Goal: Information Seeking & Learning: Learn about a topic

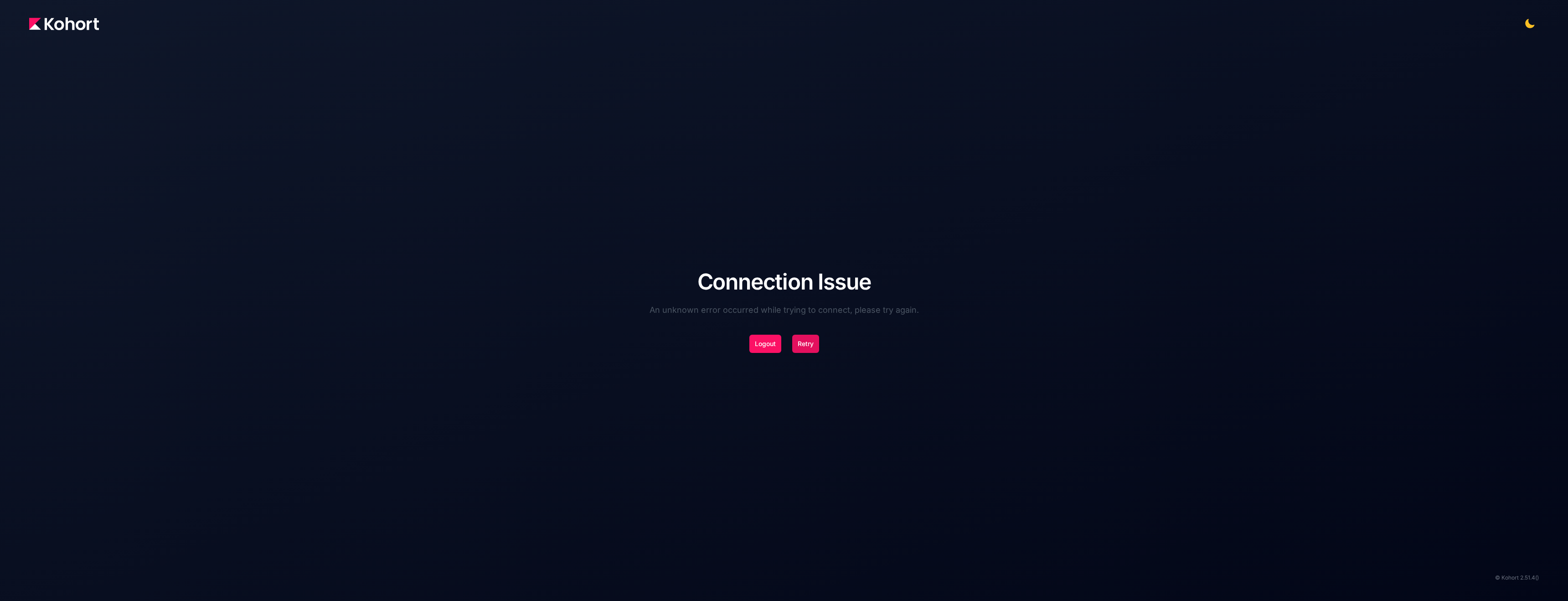
click at [810, 348] on button "Retry" at bounding box center [805, 344] width 27 height 18
click at [802, 351] on button "Retry" at bounding box center [805, 344] width 27 height 18
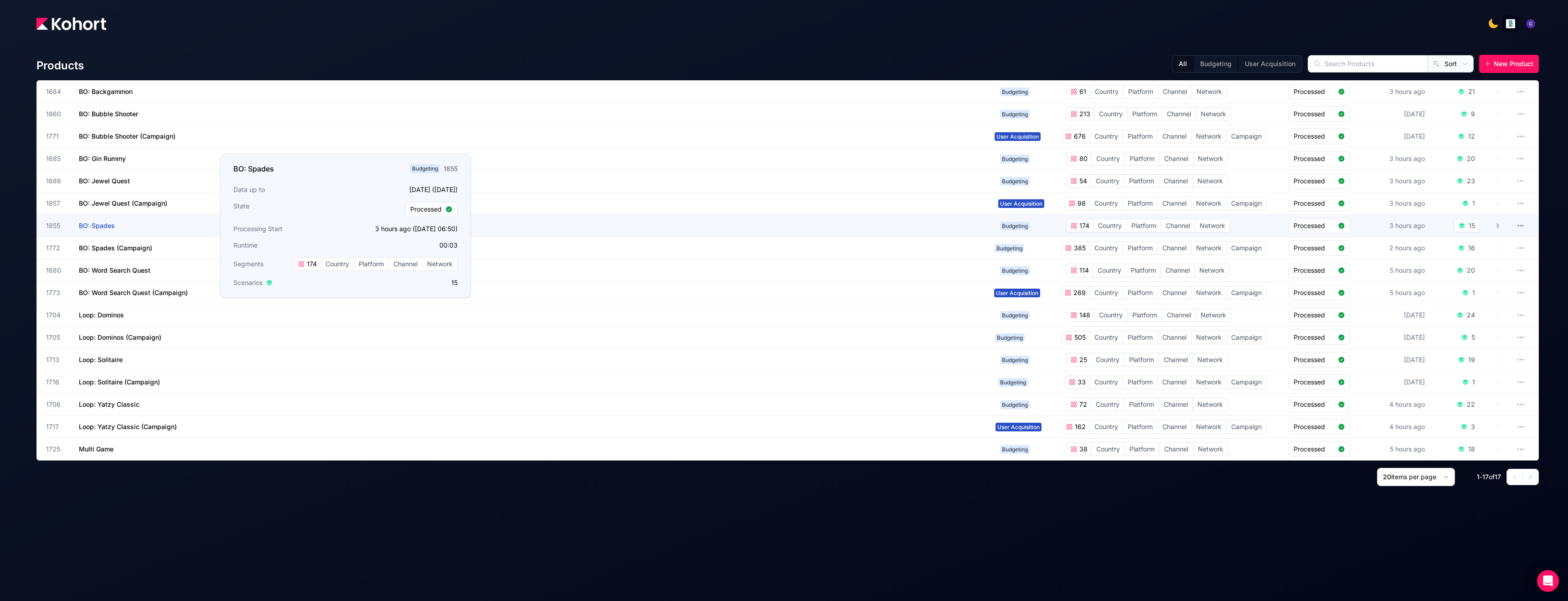
click at [93, 225] on span "BO: Spades" at bounding box center [97, 225] width 36 height 8
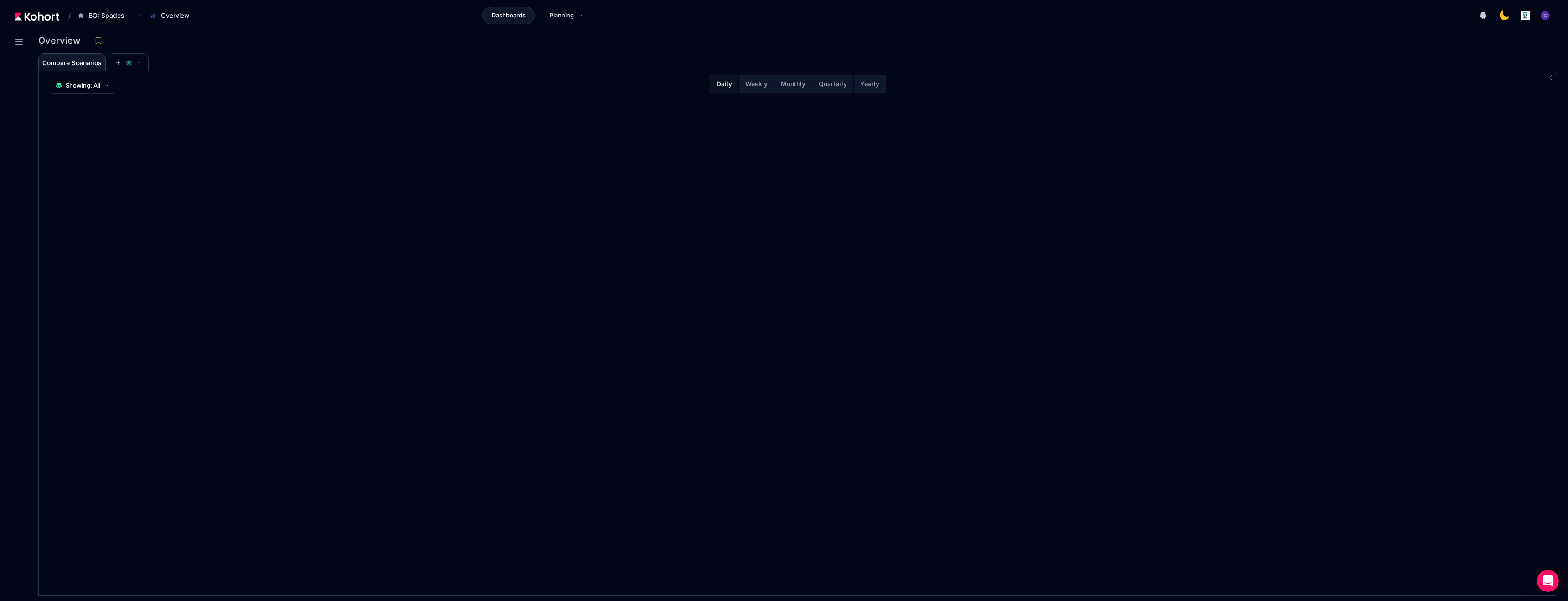
click at [52, 18] on img at bounding box center [37, 16] width 44 height 8
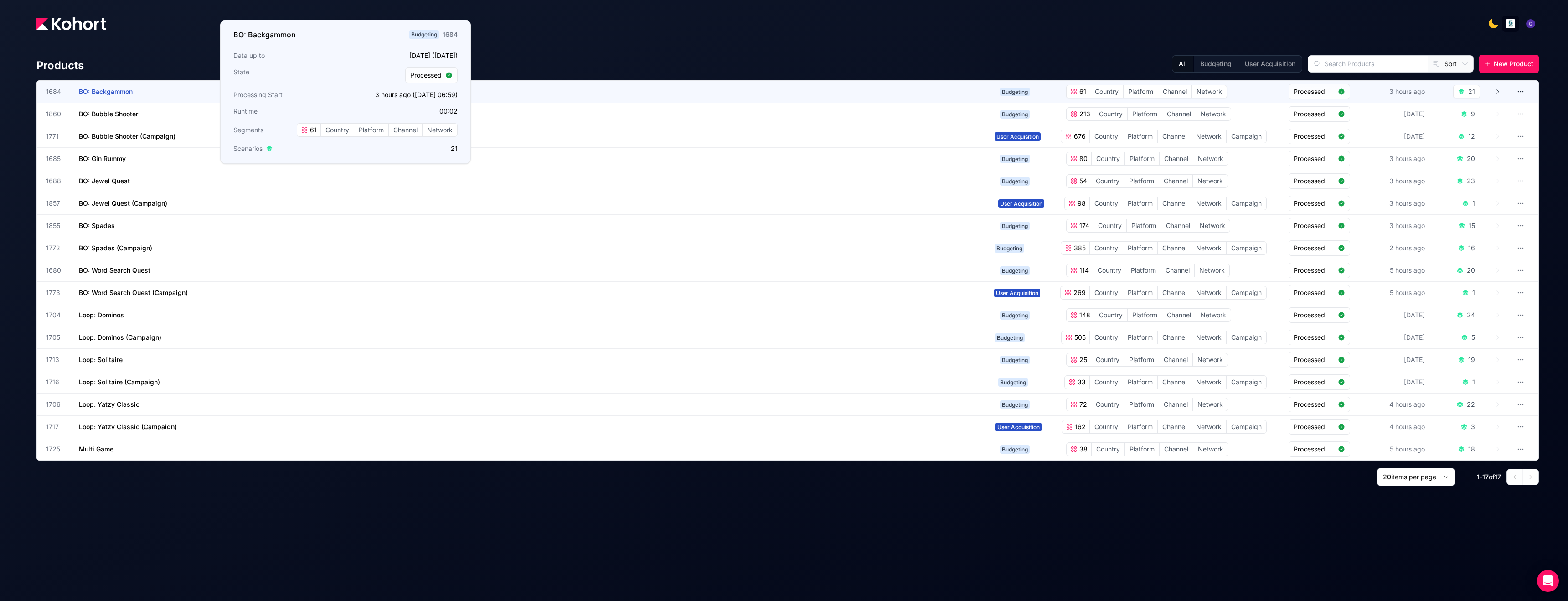
click at [100, 91] on span "BO: Backgammon" at bounding box center [106, 91] width 54 height 8
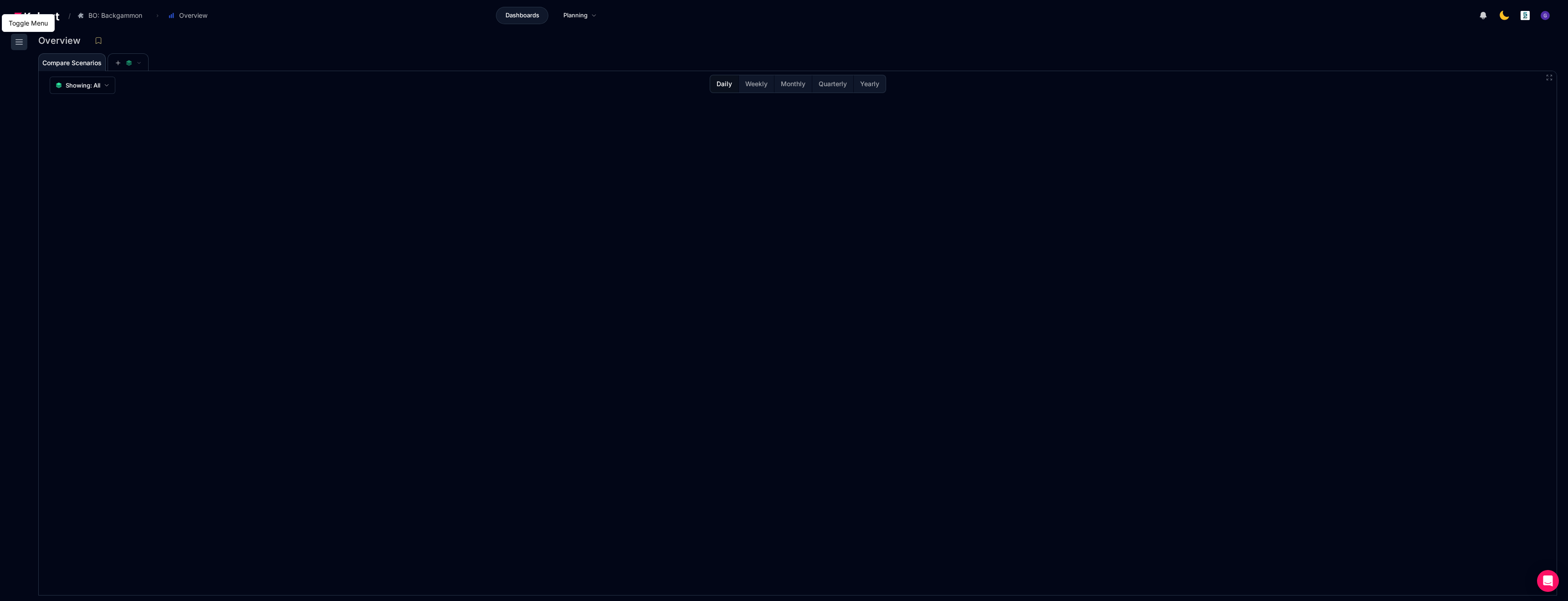
click at [19, 44] on icon at bounding box center [19, 42] width 11 height 11
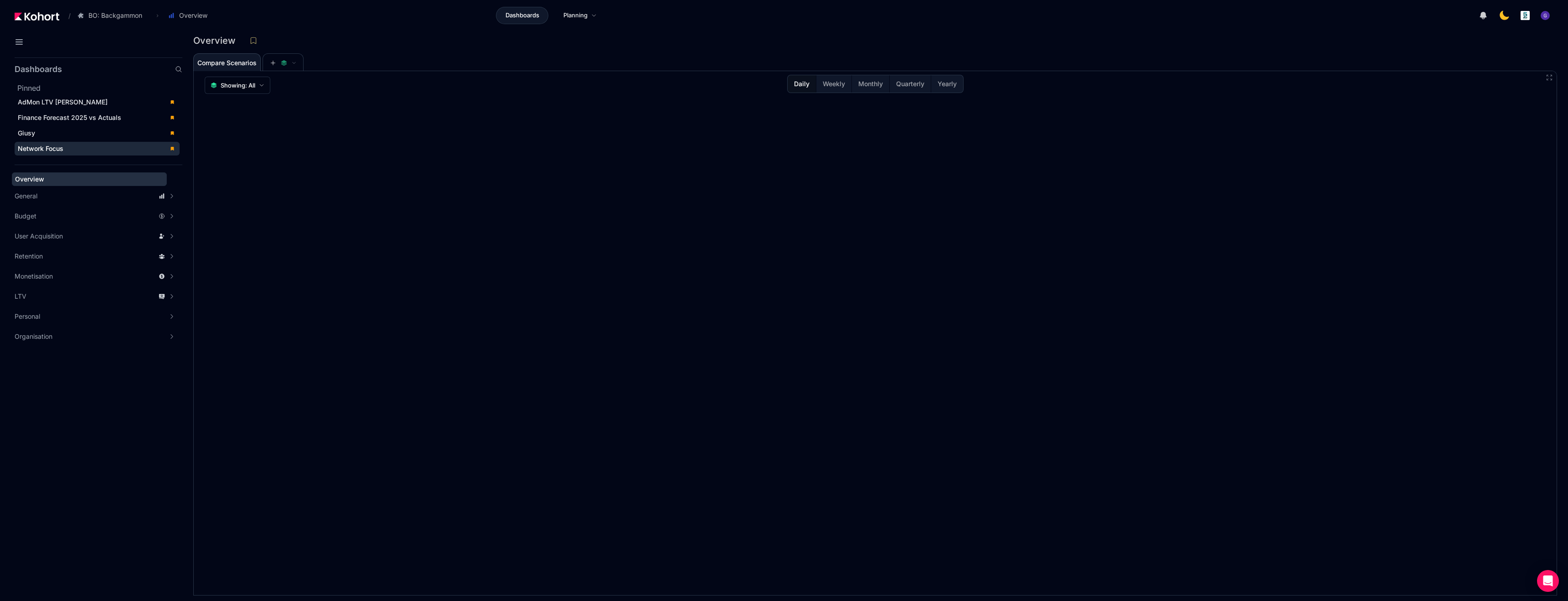
click at [42, 149] on span "Network Focus" at bounding box center [40, 148] width 46 height 8
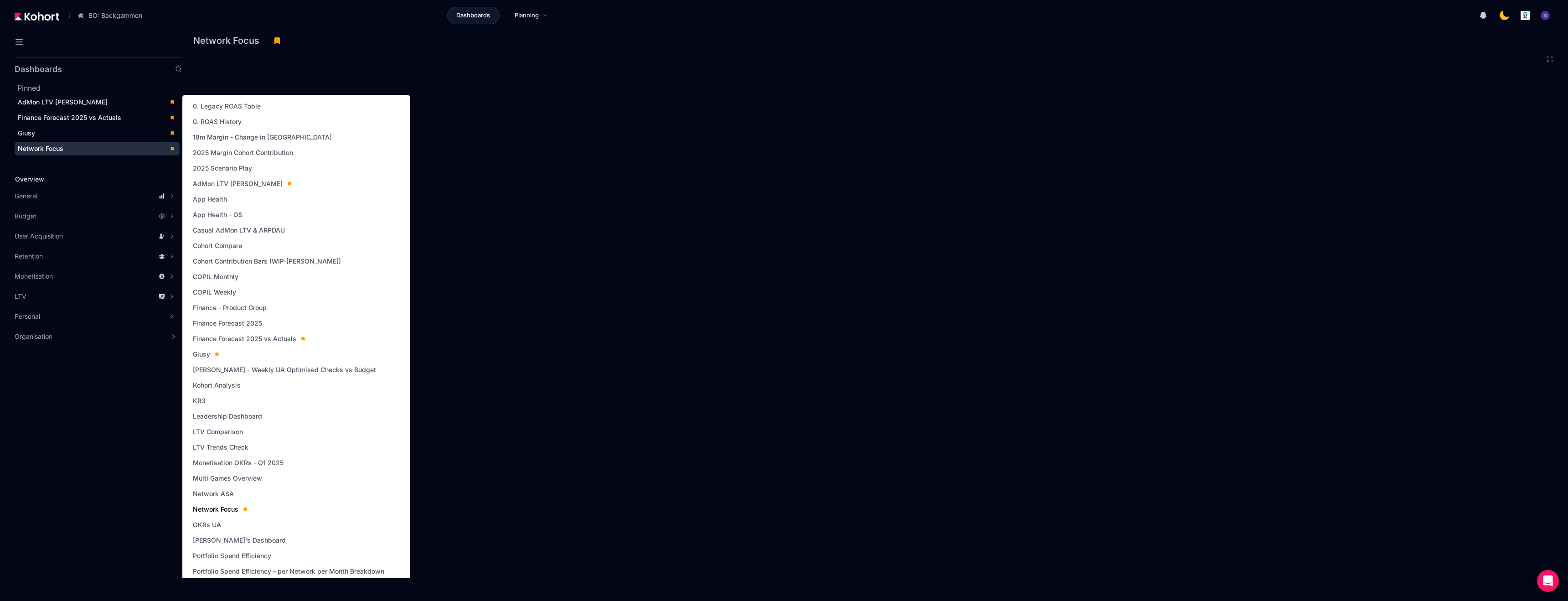
click at [215, 509] on span "Network Focus" at bounding box center [215, 509] width 46 height 9
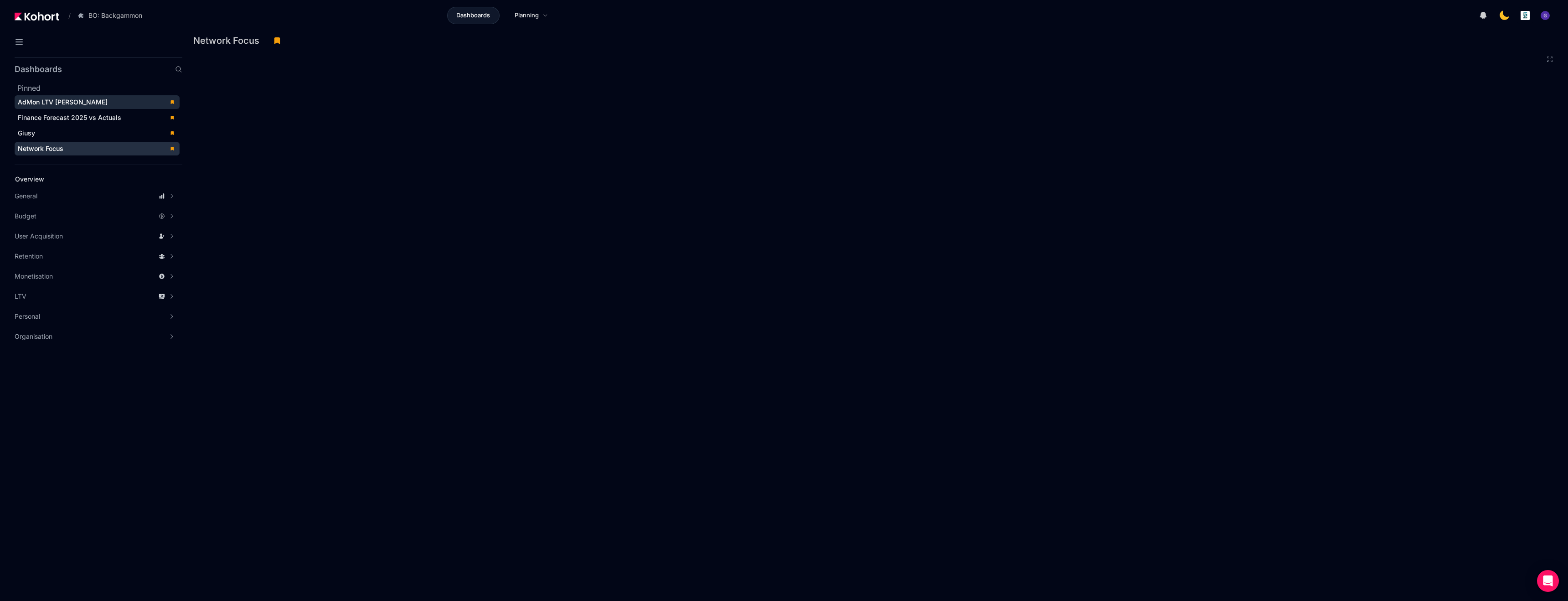
click at [65, 104] on span "AdMon LTV Dash" at bounding box center [63, 102] width 90 height 8
click at [65, 119] on span "Finance Forecast 2025 vs Actuals" at bounding box center [69, 117] width 103 height 8
click at [66, 146] on div "Network Focus" at bounding box center [91, 149] width 146 height 9
click at [18, 44] on icon at bounding box center [19, 42] width 11 height 11
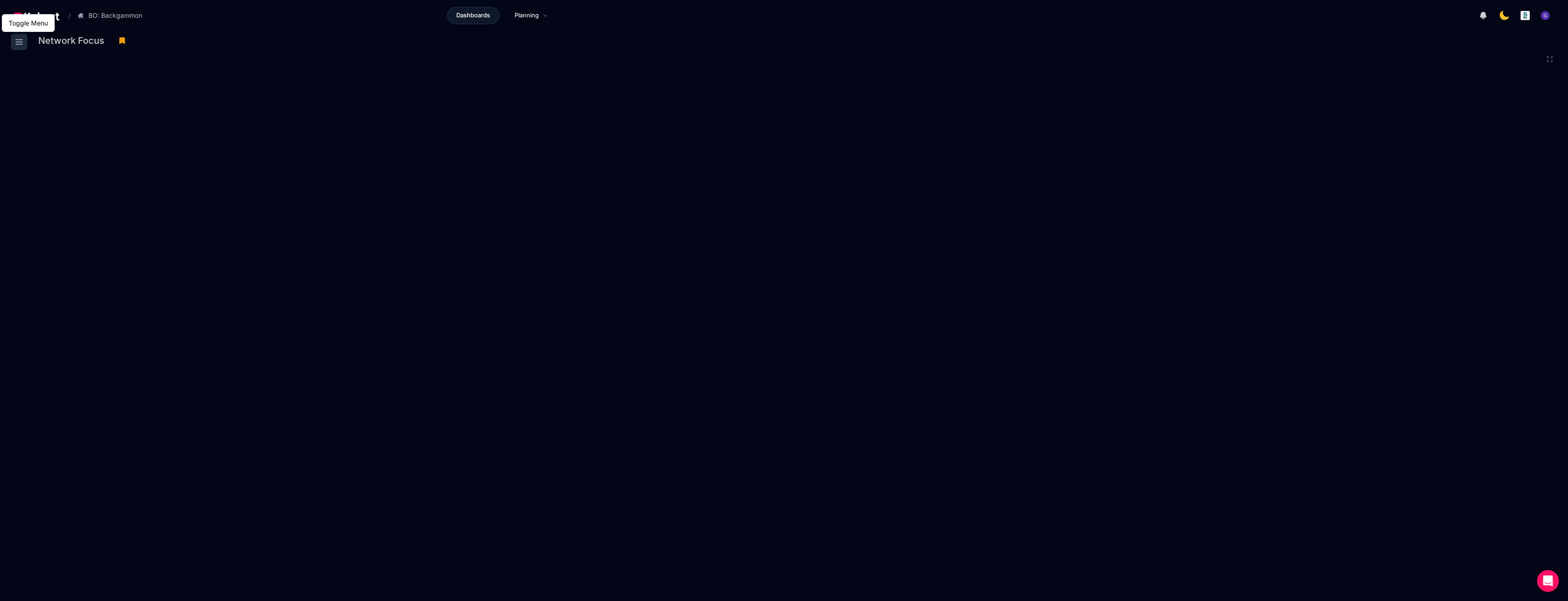
click at [21, 43] on icon at bounding box center [19, 42] width 11 height 11
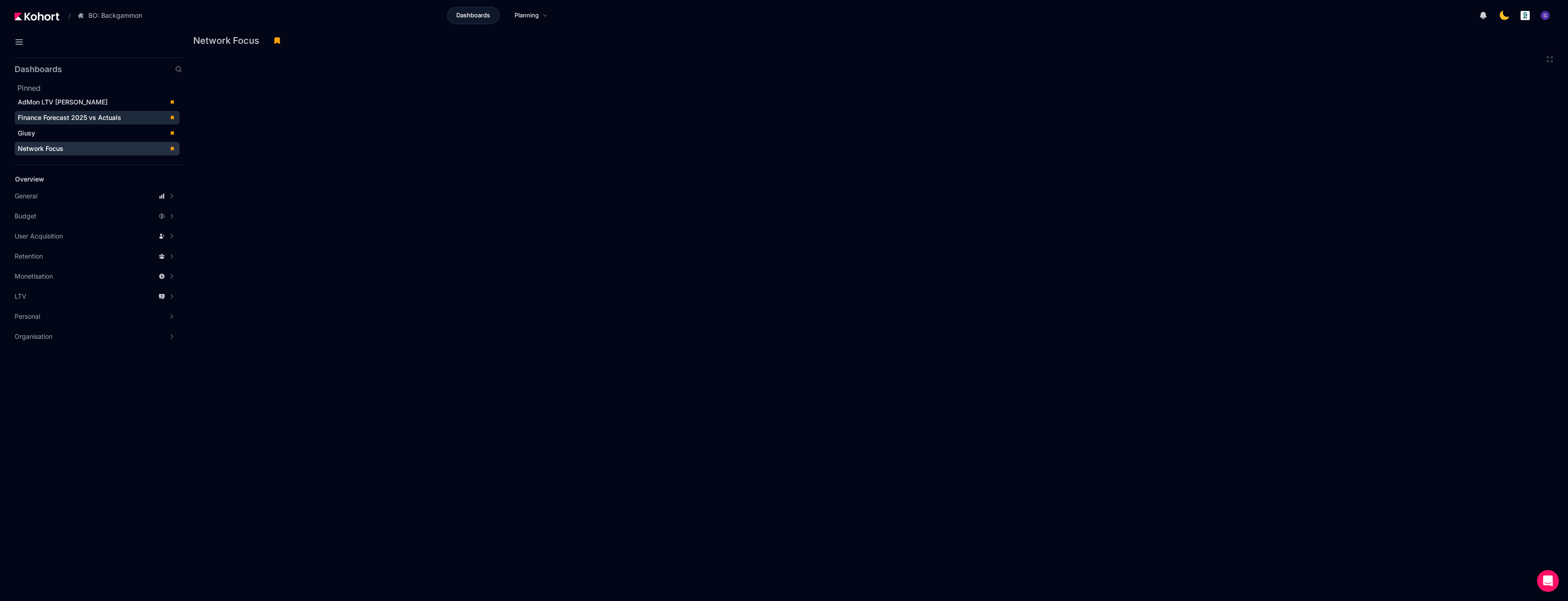
click at [65, 118] on span "Finance Forecast 2025 vs Actuals" at bounding box center [69, 117] width 103 height 8
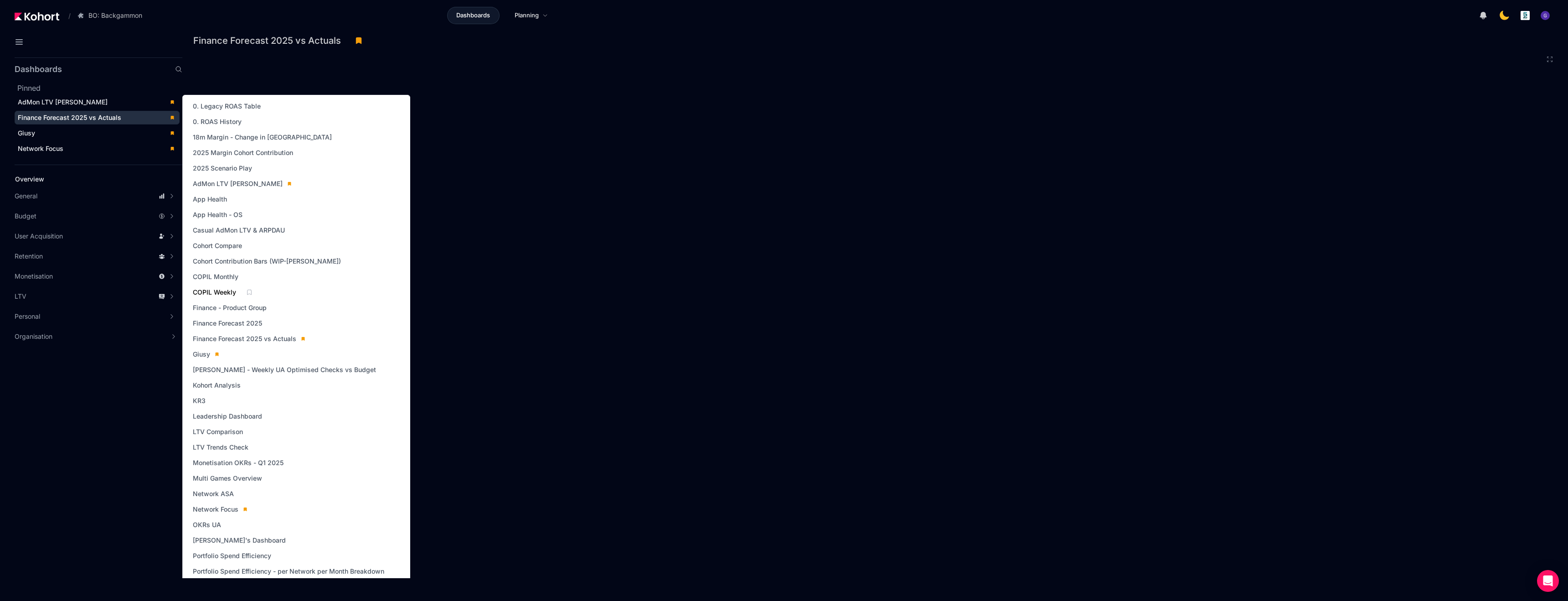
click at [231, 292] on span "COPIL Weekly" at bounding box center [214, 292] width 43 height 9
click at [250, 292] on icon at bounding box center [249, 292] width 6 height 6
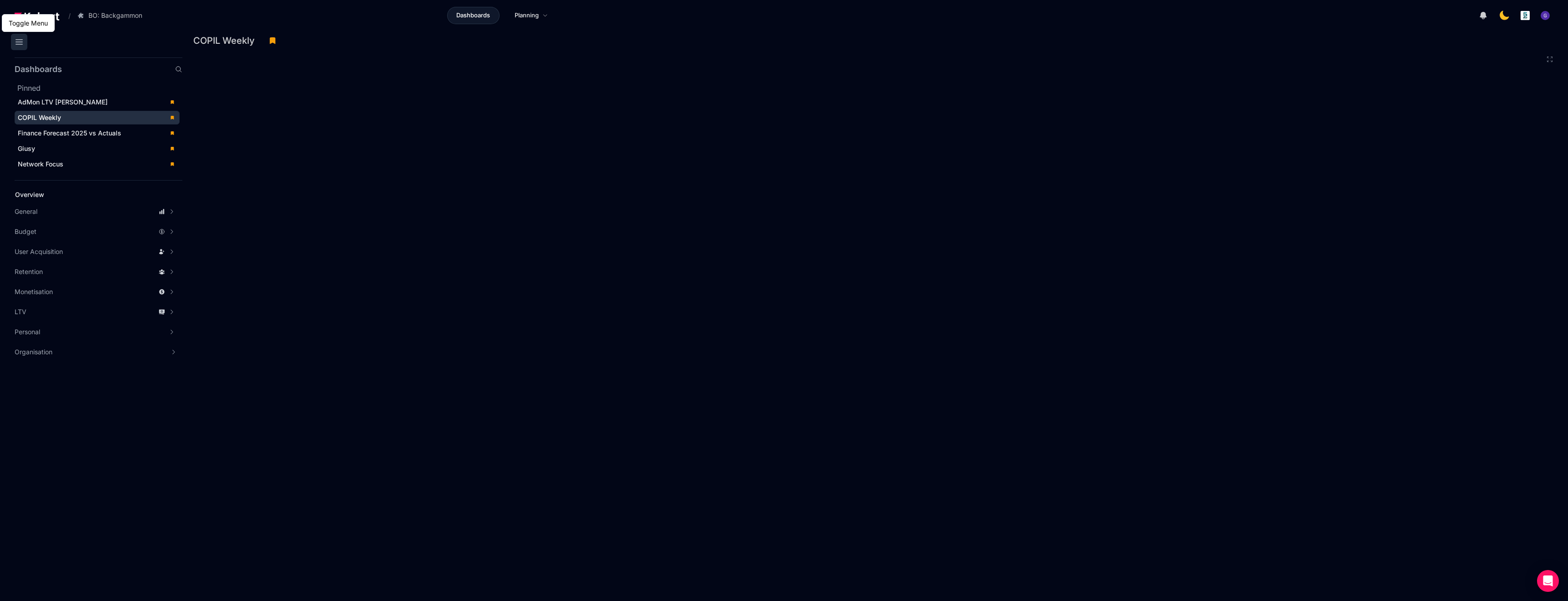
click at [16, 41] on icon at bounding box center [19, 42] width 11 height 11
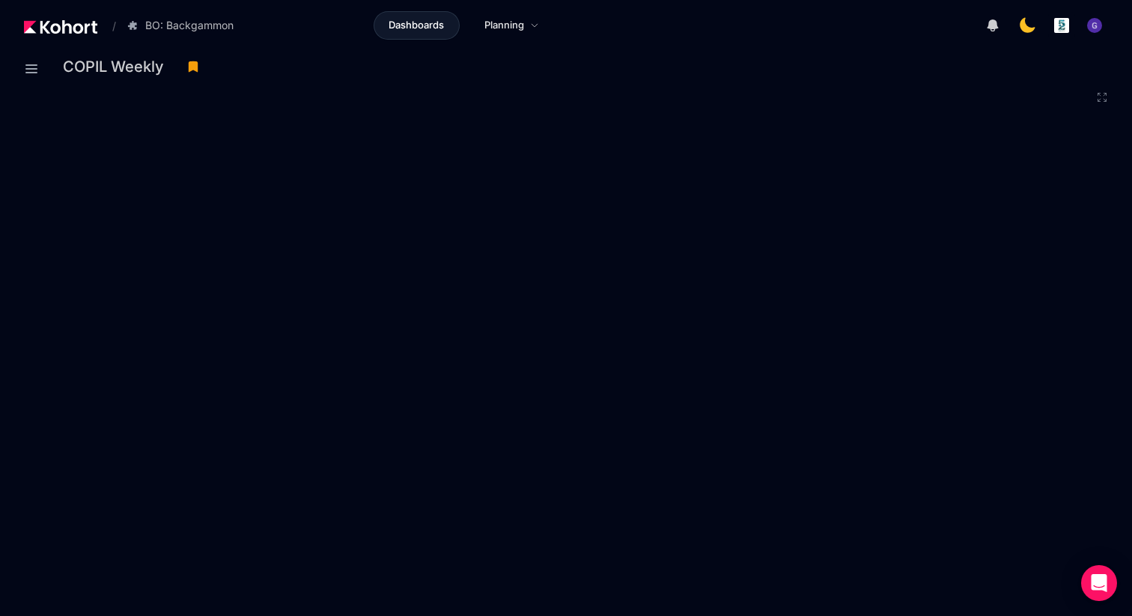
click at [1099, 94] on icon at bounding box center [1102, 97] width 12 height 12
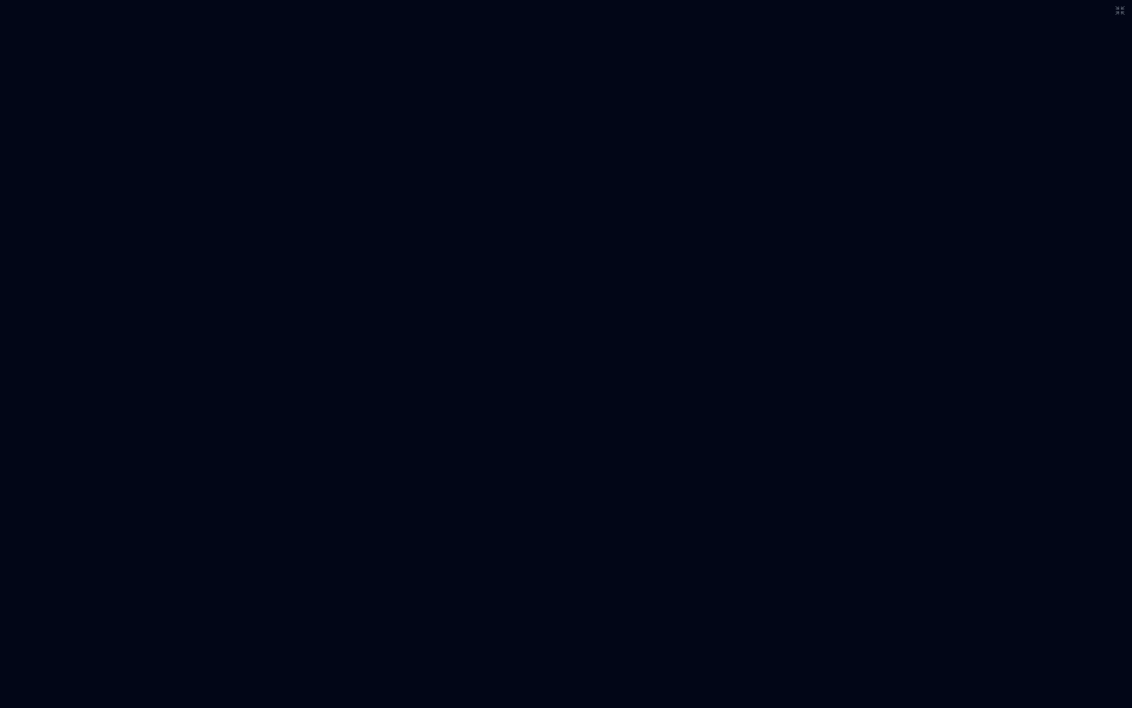
click at [1118, 12] on icon at bounding box center [1121, 11] width 8 height 8
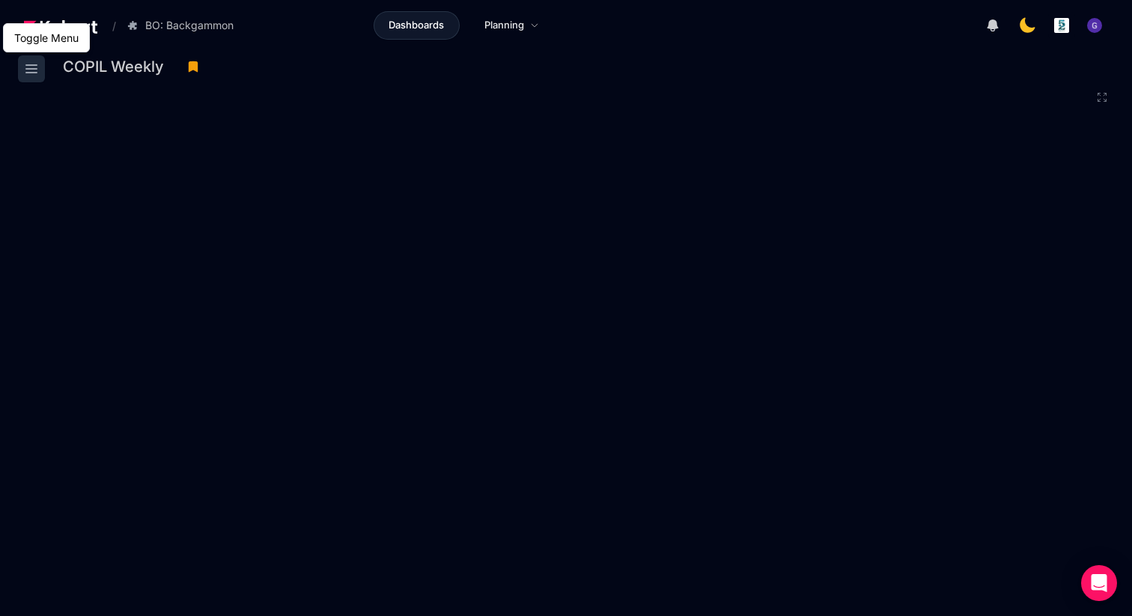
click at [36, 73] on icon at bounding box center [31, 69] width 18 height 18
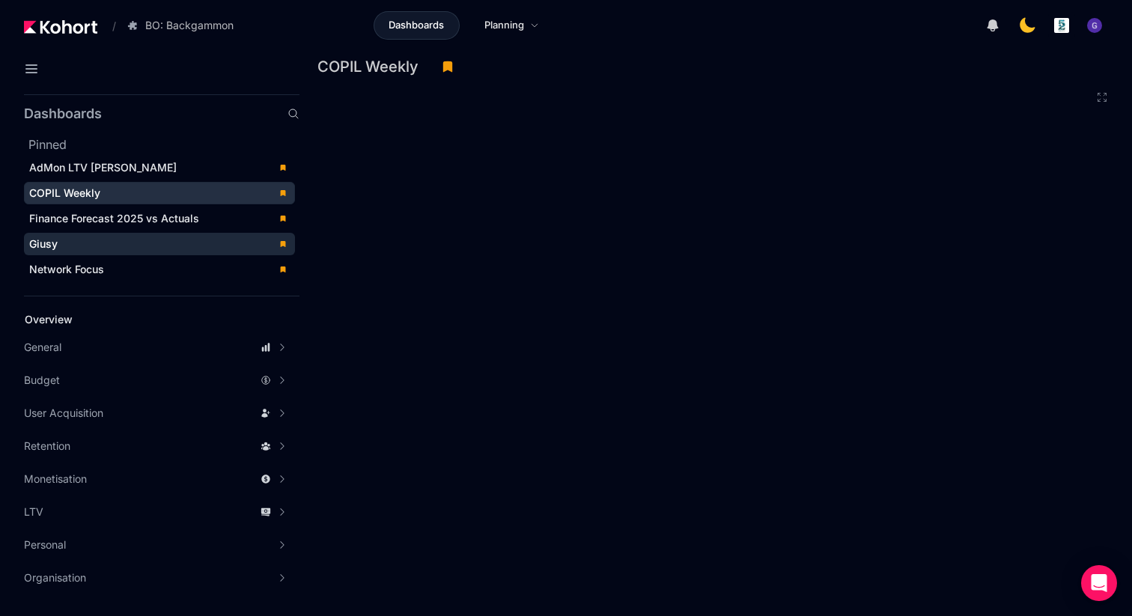
click at [64, 249] on div "Giusy" at bounding box center [149, 244] width 240 height 15
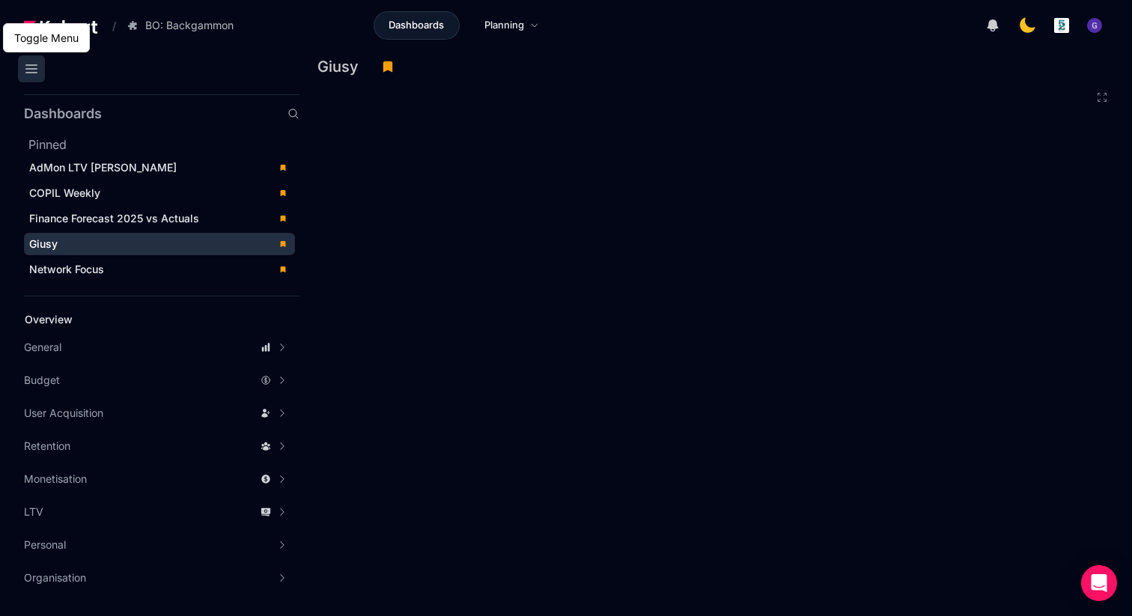
click at [35, 69] on icon at bounding box center [31, 68] width 10 height 7
